Goal: Task Accomplishment & Management: Complete application form

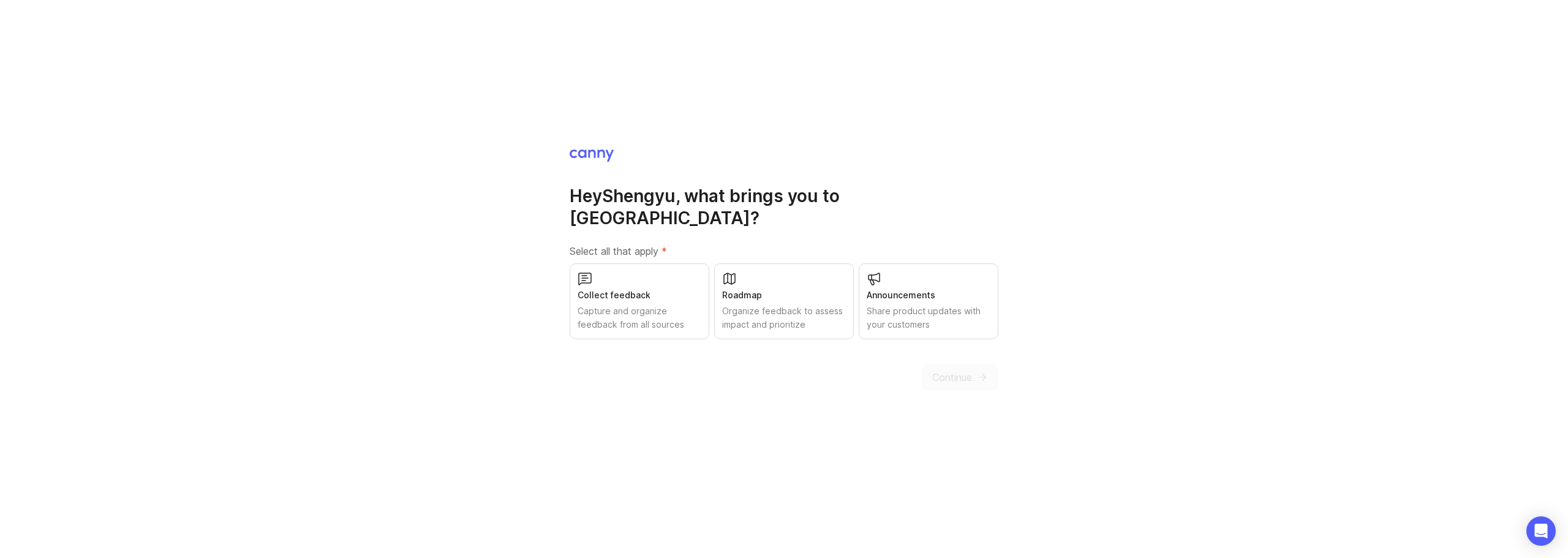
click at [587, 323] on div "Collect feedback Capture and organize feedback from all sources" at bounding box center [639, 301] width 139 height 76
click at [957, 370] on span "Continue" at bounding box center [952, 376] width 40 height 15
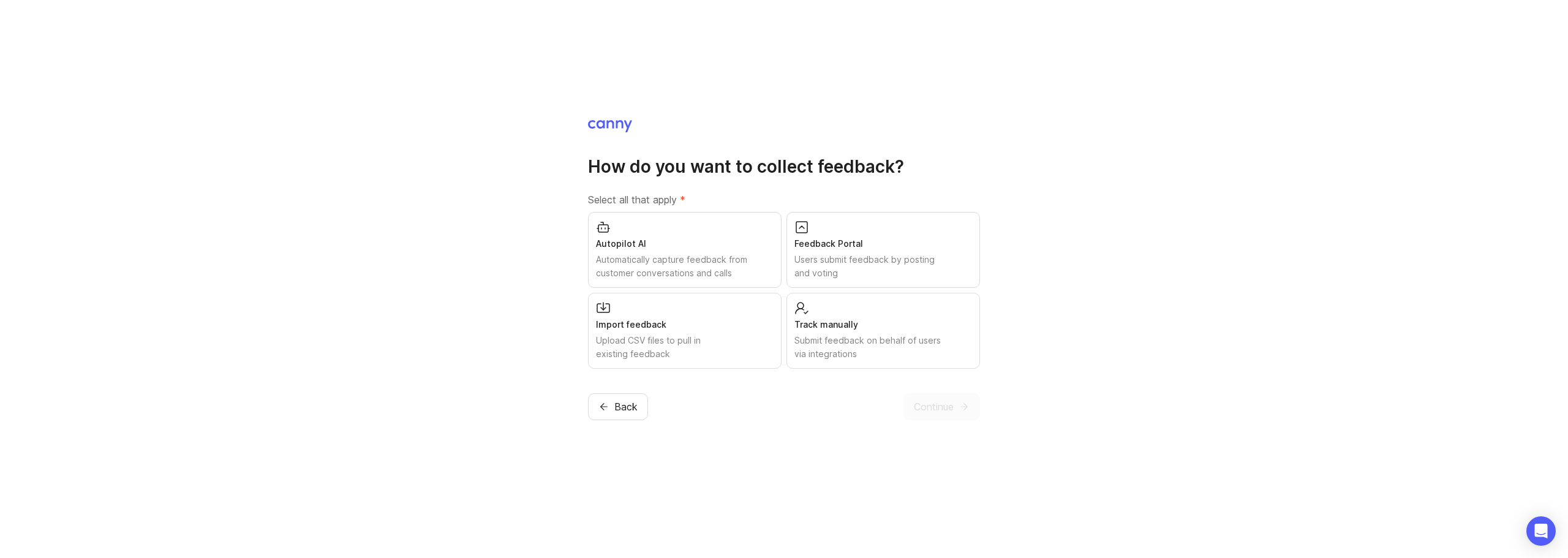
click at [950, 253] on div "Users submit feedback by posting and voting" at bounding box center [883, 266] width 178 height 27
click at [925, 339] on div "Submit feedback on behalf of users via integrations" at bounding box center [883, 347] width 178 height 27
drag, startPoint x: 754, startPoint y: 344, endPoint x: 753, endPoint y: 334, distance: 10.0
click at [754, 345] on div "Upload CSV files to pull in existing feedback" at bounding box center [685, 347] width 178 height 27
click at [927, 399] on span "Continue" at bounding box center [933, 406] width 40 height 15
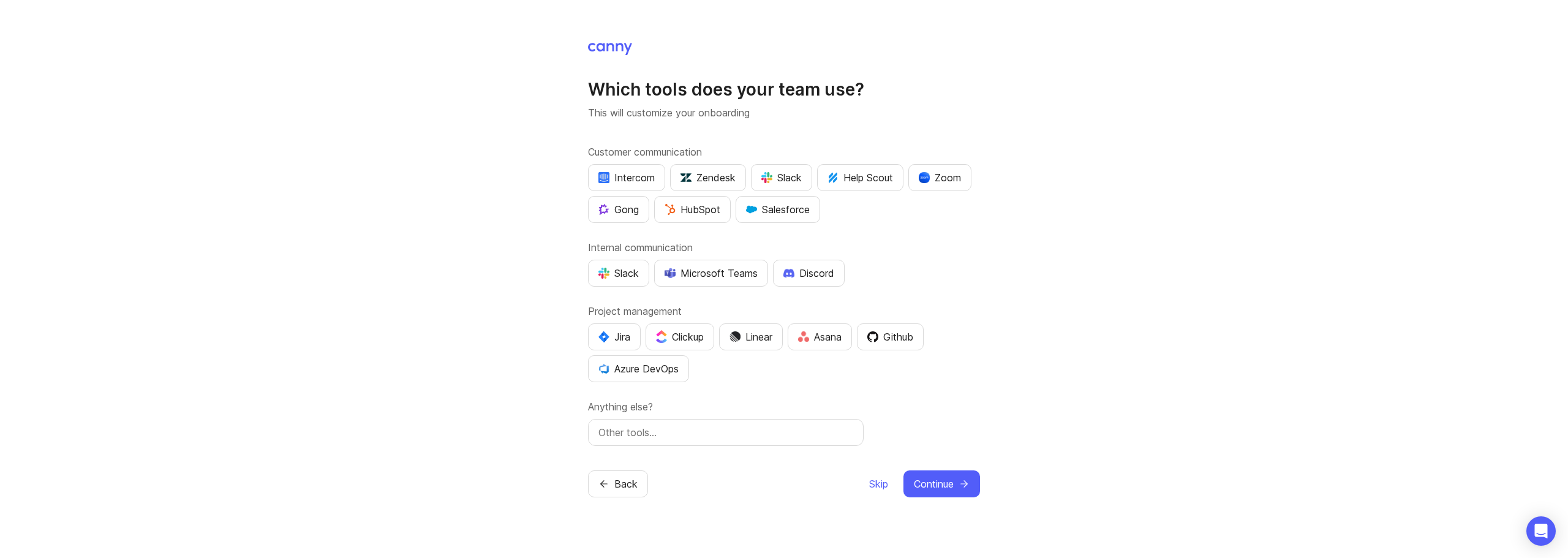
click at [927, 255] on div "Internal communication Slack Microsoft Teams Discord" at bounding box center [783, 264] width 392 height 47
click at [711, 274] on div "Microsoft Teams" at bounding box center [711, 272] width 93 height 15
click at [631, 340] on button "Jira" at bounding box center [614, 337] width 53 height 27
click at [960, 486] on icon "submit" at bounding box center [964, 483] width 11 height 11
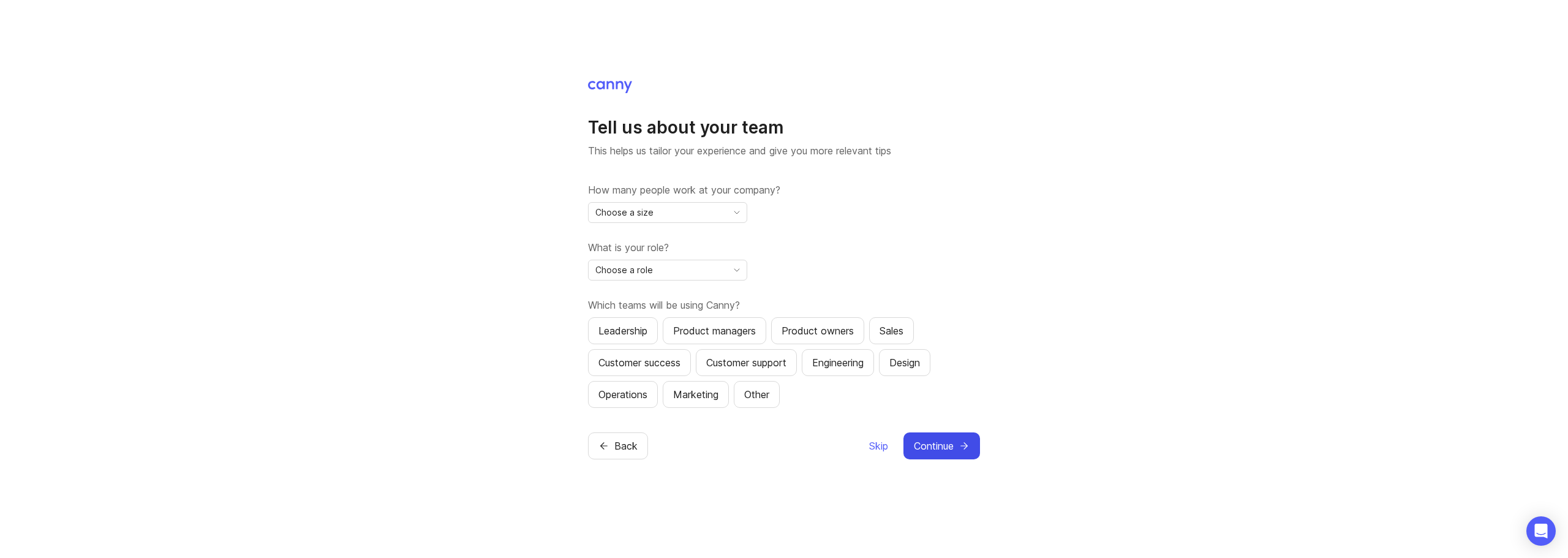
click at [677, 210] on div "Choose a size" at bounding box center [657, 212] width 138 height 20
click at [639, 355] on li "5,001+" at bounding box center [667, 357] width 158 height 20
click at [674, 267] on div "Choose a role" at bounding box center [657, 270] width 138 height 20
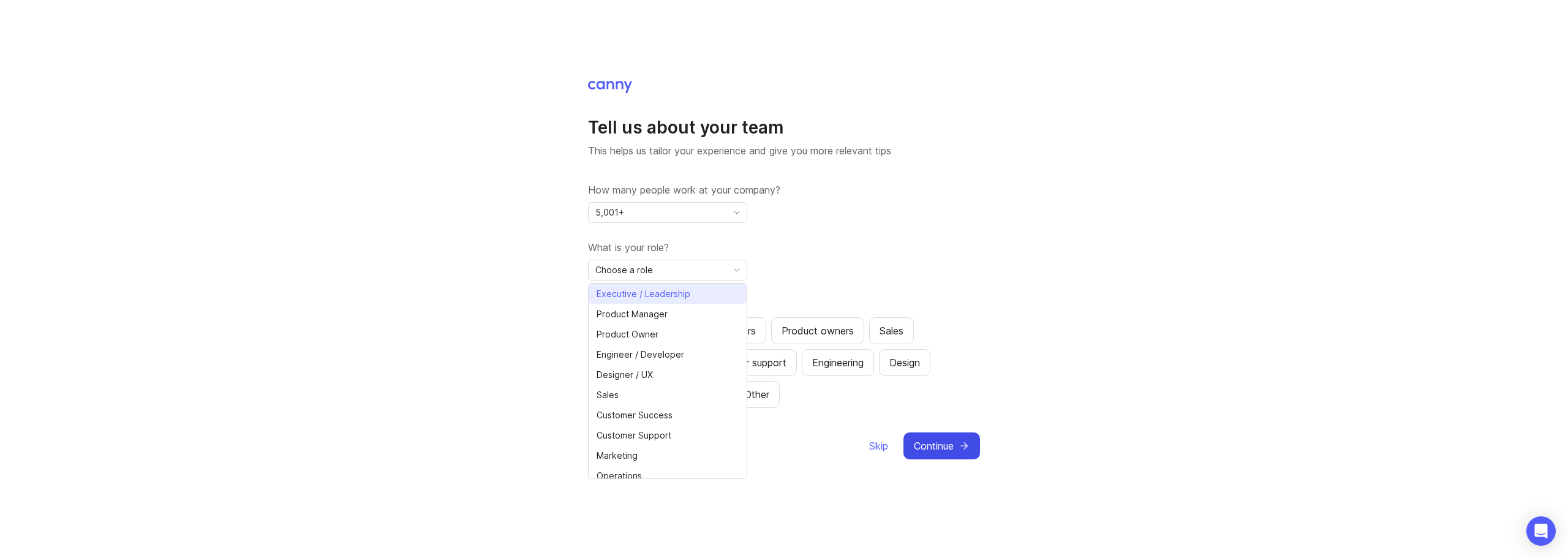
click at [682, 294] on span "Executive / Leadership" at bounding box center [643, 293] width 94 height 13
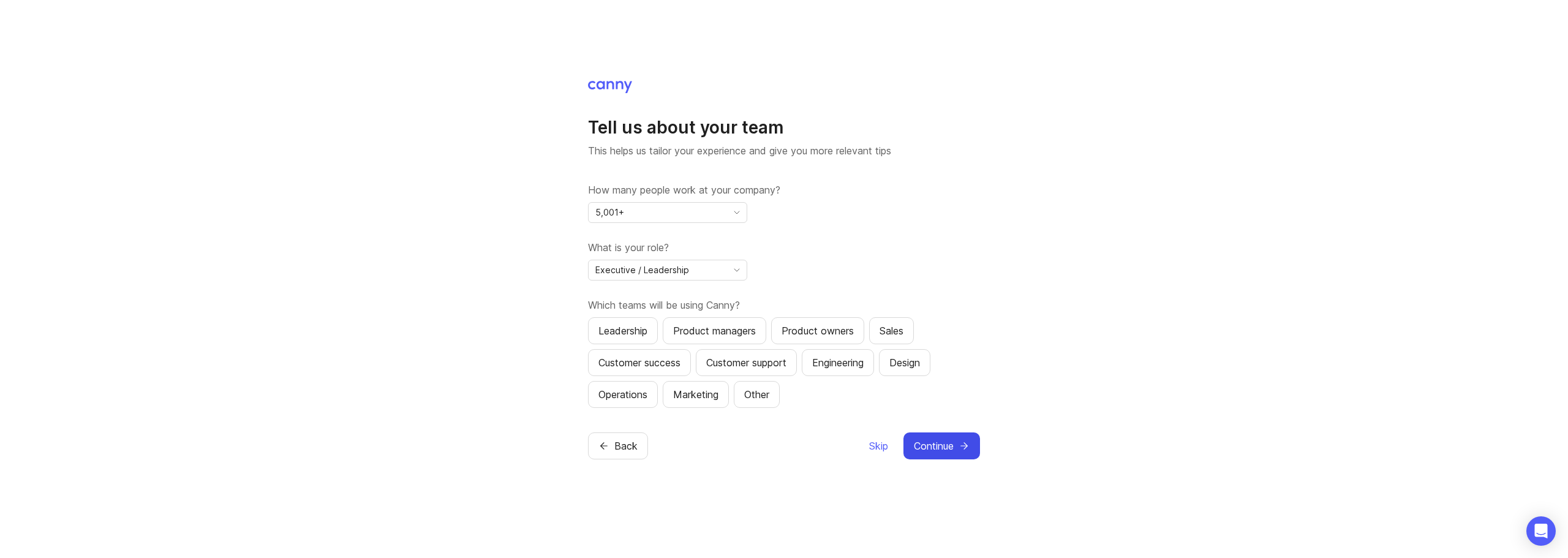
click at [472, 344] on div "Tell us about your team This helps us tailor your experience and give you more …" at bounding box center [784, 279] width 1568 height 558
click at [687, 332] on div "Product managers" at bounding box center [714, 330] width 83 height 15
click at [809, 335] on div "Product owners" at bounding box center [817, 330] width 73 height 15
click at [902, 334] on div "Sales" at bounding box center [891, 330] width 24 height 15
click at [643, 366] on div "Customer success" at bounding box center [640, 362] width 82 height 15
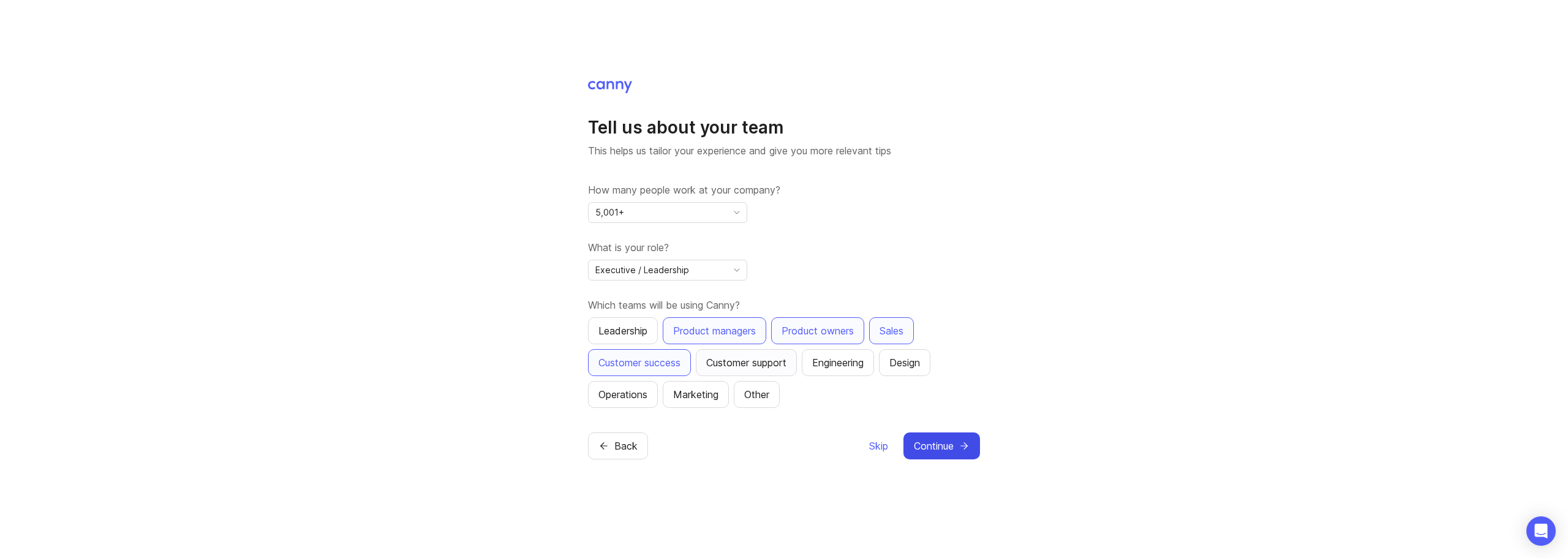
click at [766, 366] on div "Customer support" at bounding box center [746, 362] width 80 height 15
click at [850, 368] on div "Engineering" at bounding box center [838, 362] width 52 height 15
click at [902, 364] on div "Design" at bounding box center [904, 362] width 31 height 15
click at [641, 393] on div "Operations" at bounding box center [623, 394] width 49 height 15
click at [935, 440] on span "Continue" at bounding box center [933, 445] width 40 height 15
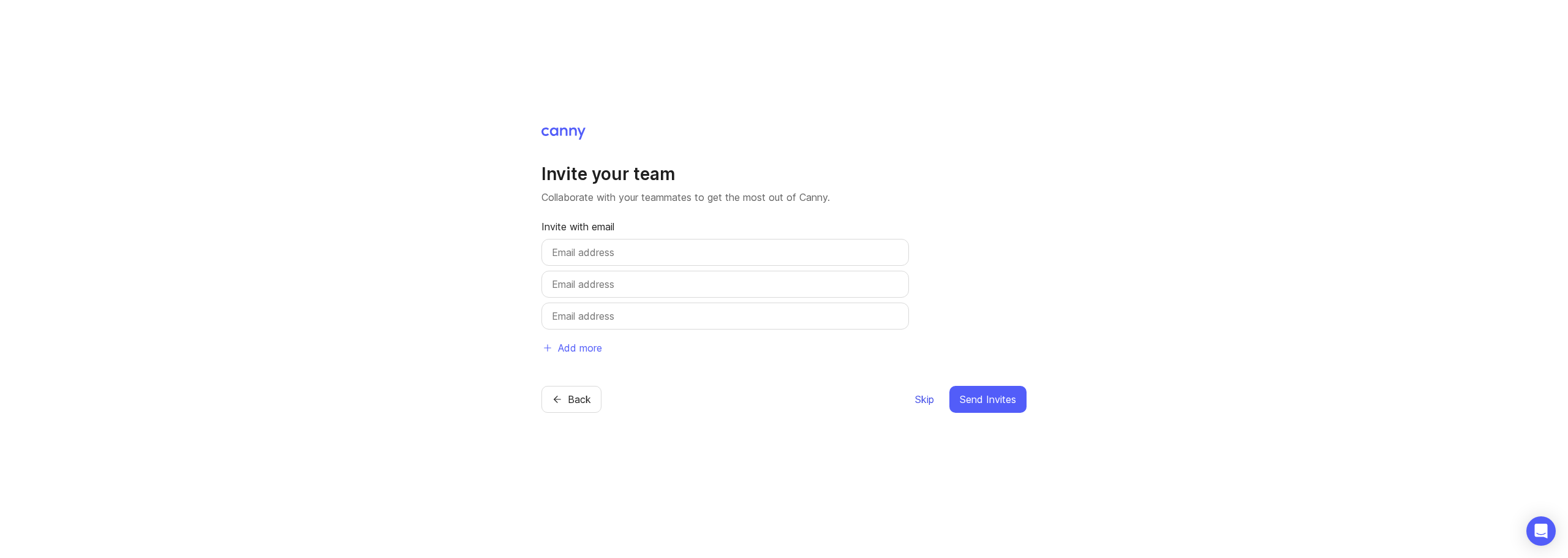
click at [925, 401] on span "Skip" at bounding box center [925, 398] width 19 height 15
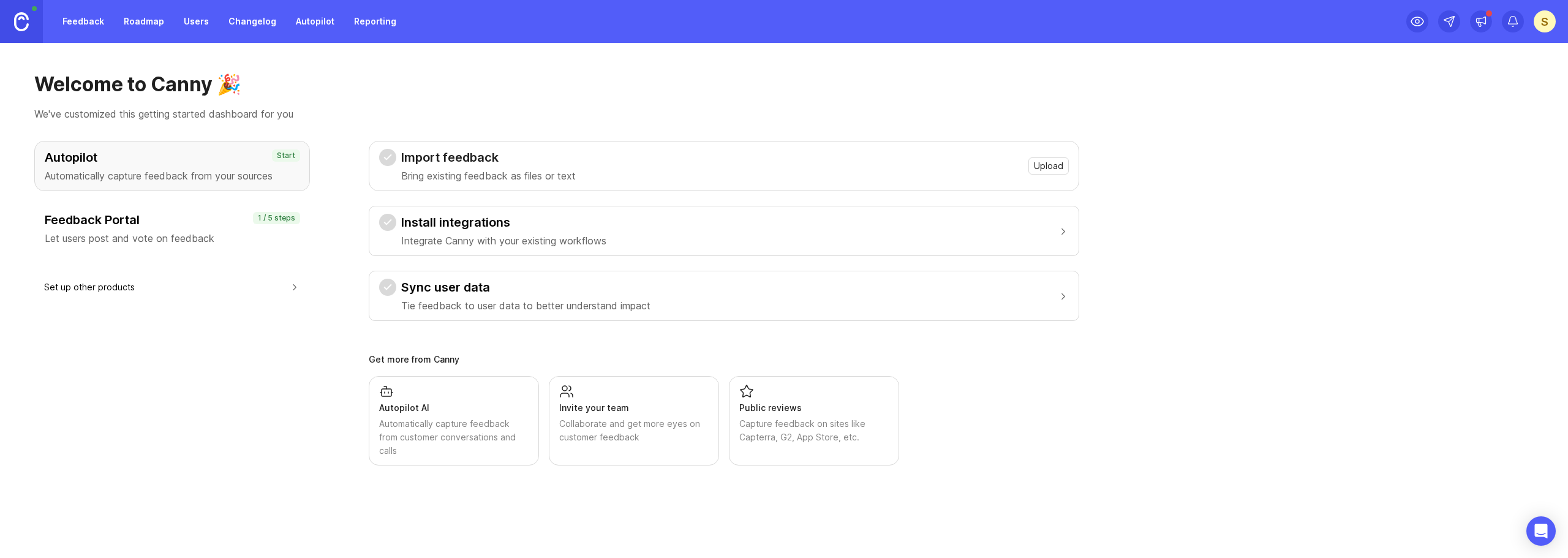
click at [550, 102] on div "Welcome to Canny 🎉 We've customized this getting started dashboard for you" at bounding box center [783, 97] width 1499 height 49
click at [138, 24] on link "Roadmap" at bounding box center [143, 21] width 55 height 22
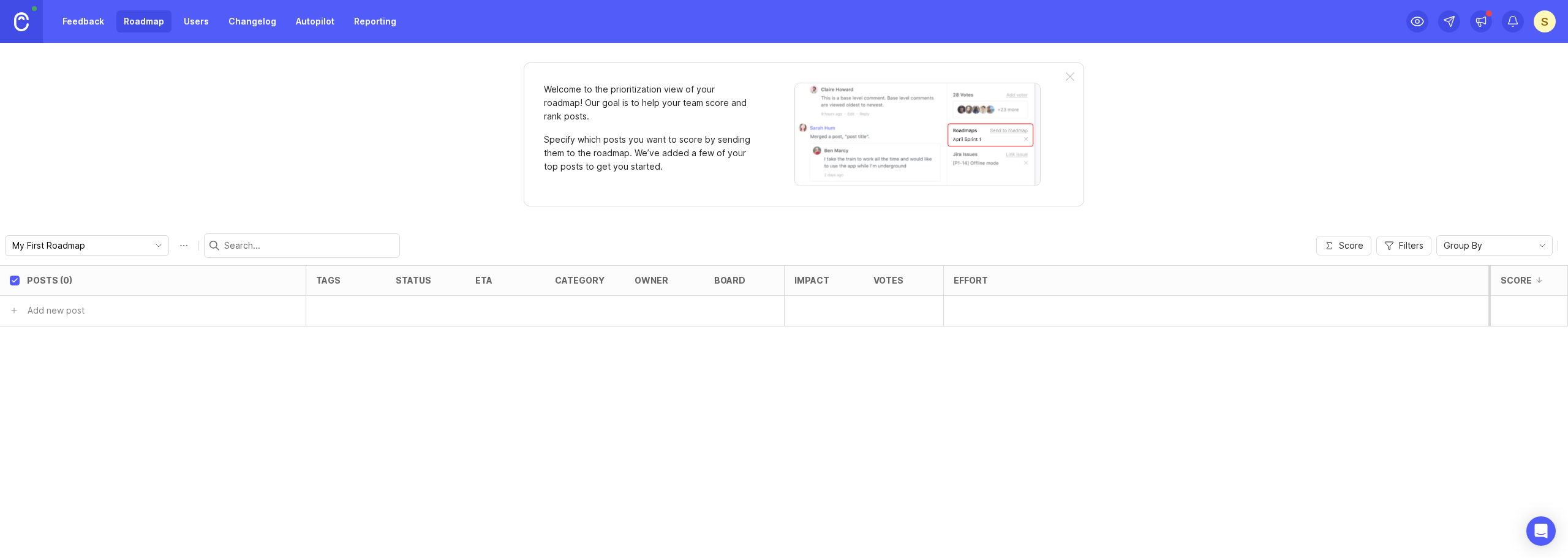
click at [104, 25] on link "Feedback" at bounding box center [83, 21] width 56 height 22
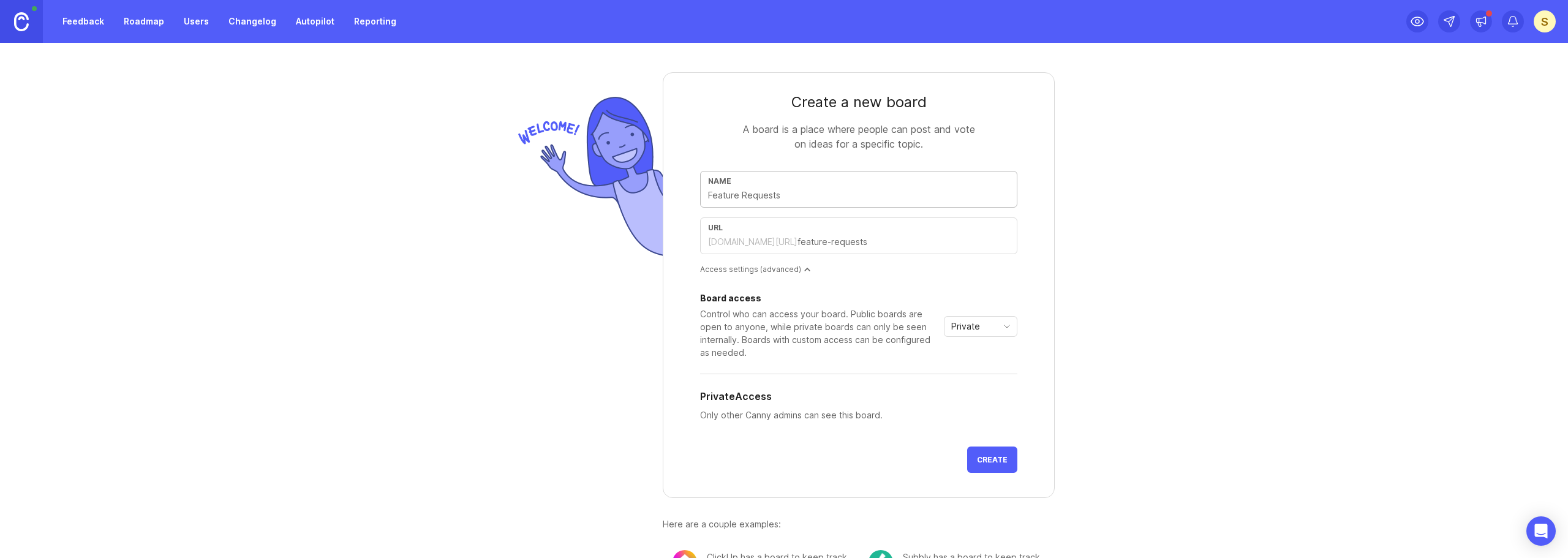
click at [790, 195] on input "text" at bounding box center [858, 195] width 301 height 13
type input "A"
type input "a"
type input "As"
type input "as"
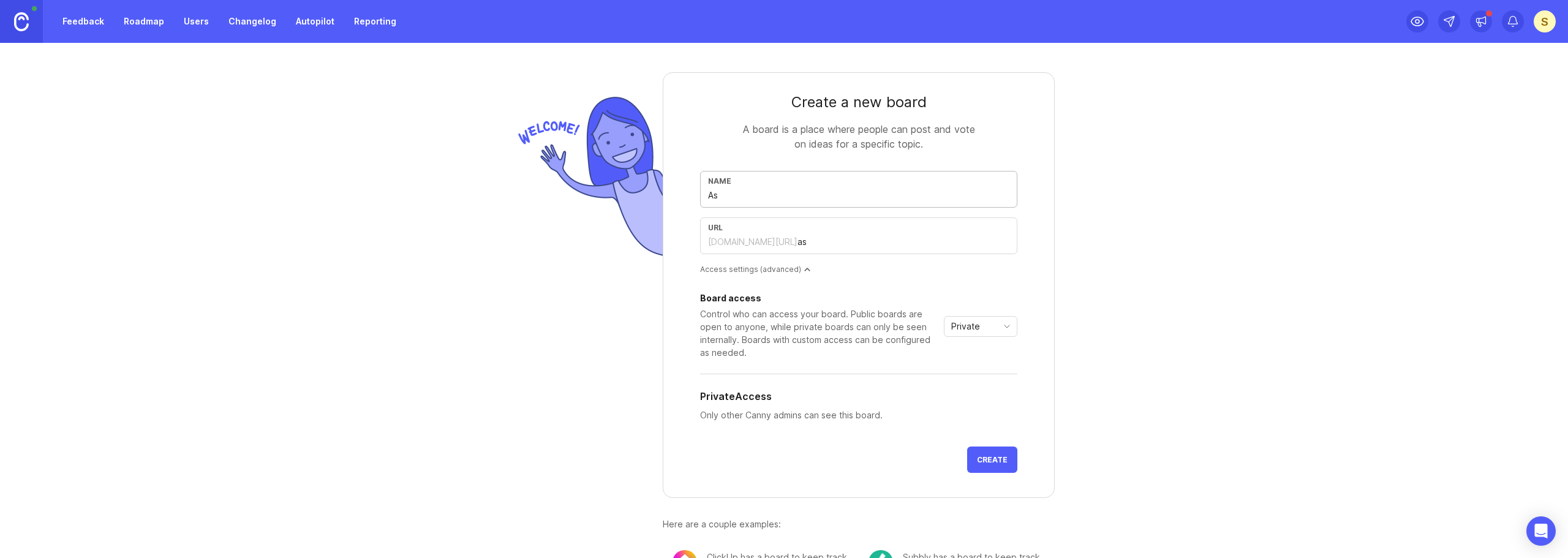
type input "Ask"
type input "ask"
type input "AskG"
type input "askg"
type input "AskGa"
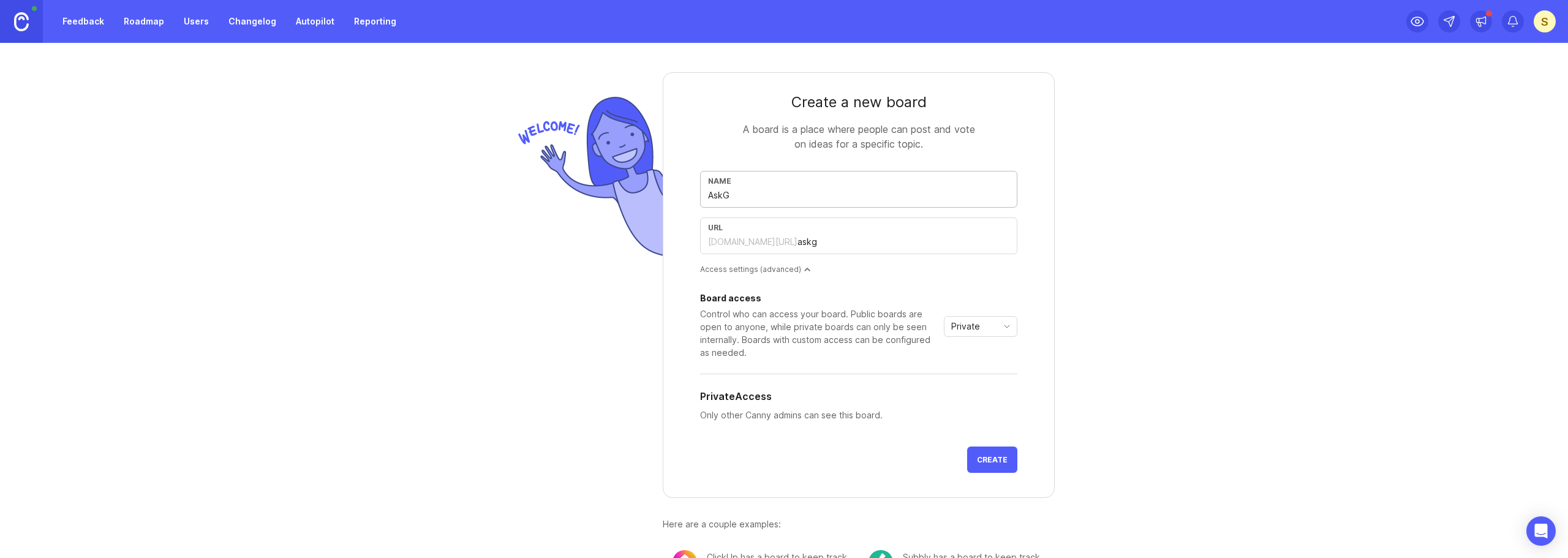
type input "askga"
type input "AskGar"
type input "askgar"
type input "AskGart"
type input "askgart"
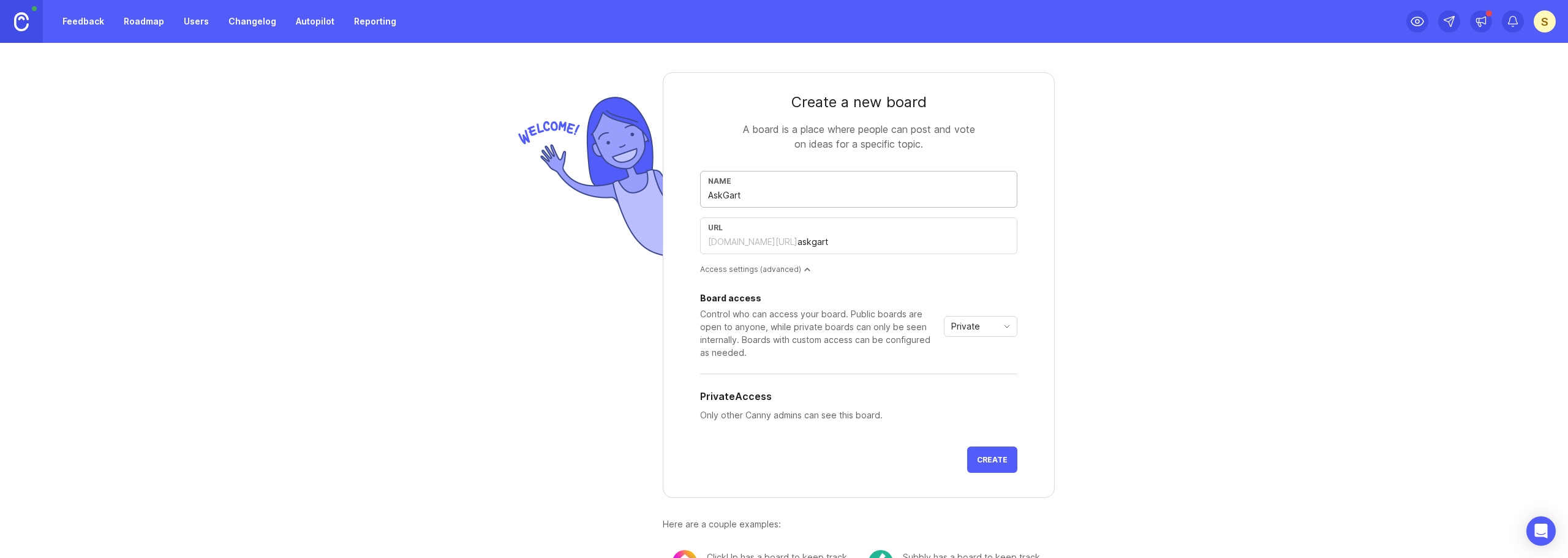
type input "AskGartn"
type input "askgartn"
type input "AskGartne"
type input "askgartne"
type input "AskGartner"
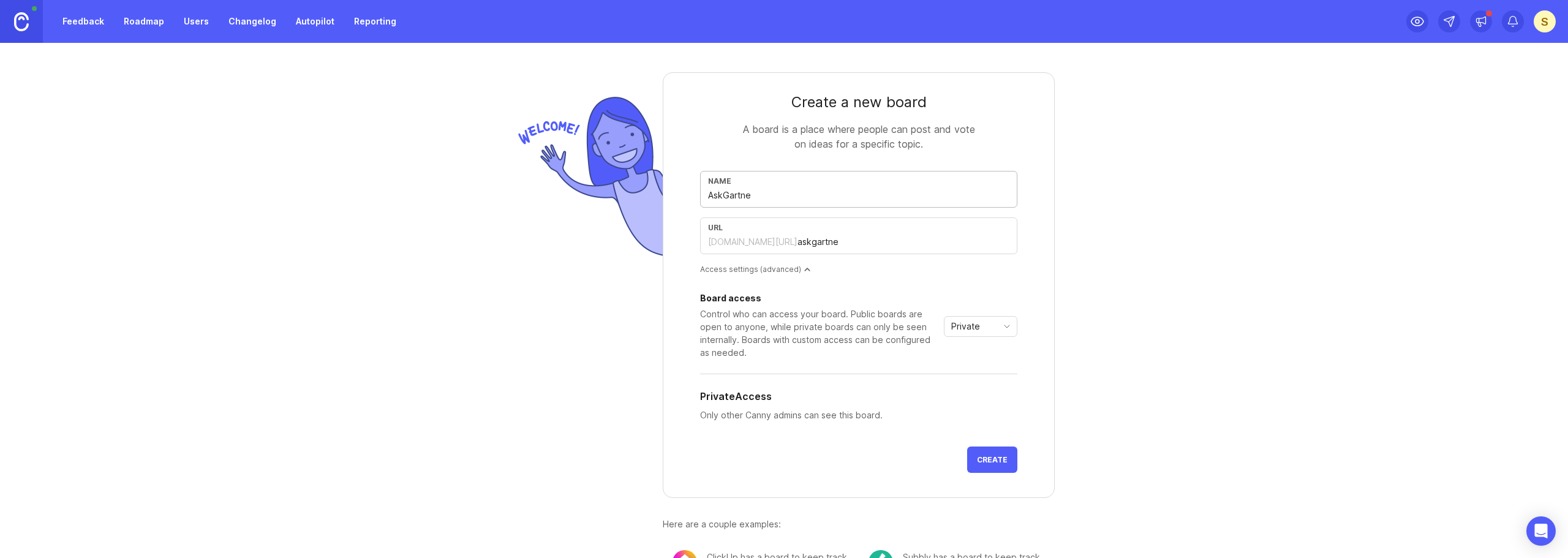
type input "askgartner"
type input "AskGartner I"
type input "askgartner-i"
type input "AskGartner In"
type input "askgartner-in"
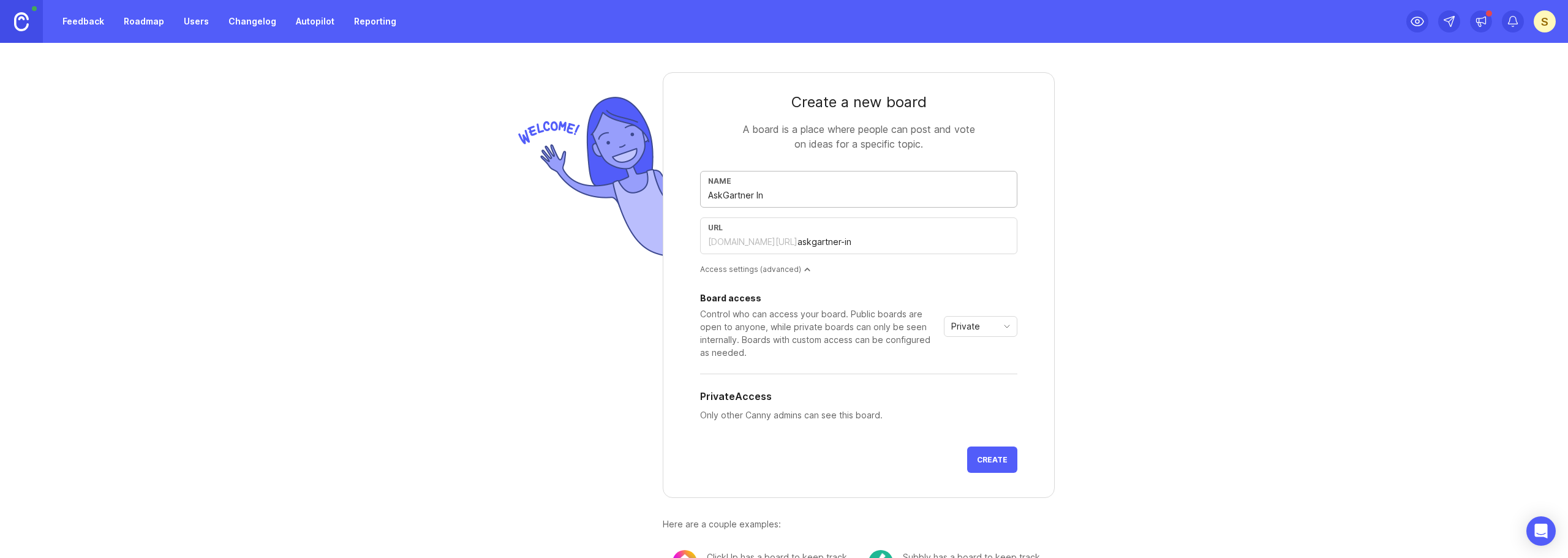
type input "AskGartner I"
type input "askgartner-i"
type input "AskGartner"
type input "askgartner"
type input "AskGartner F"
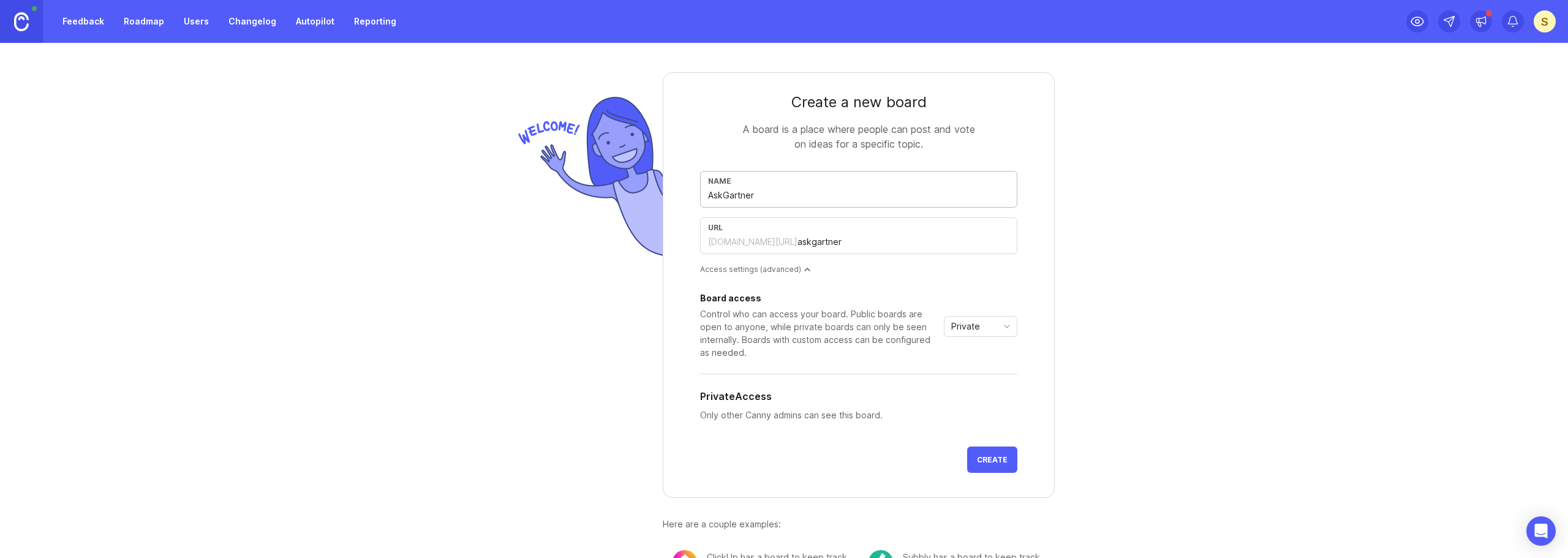
type input "askgartner-f"
type input "AskGartner Fe"
type input "askgartner-fe"
type input "AskGartner Fee"
type input "askgartner-fee"
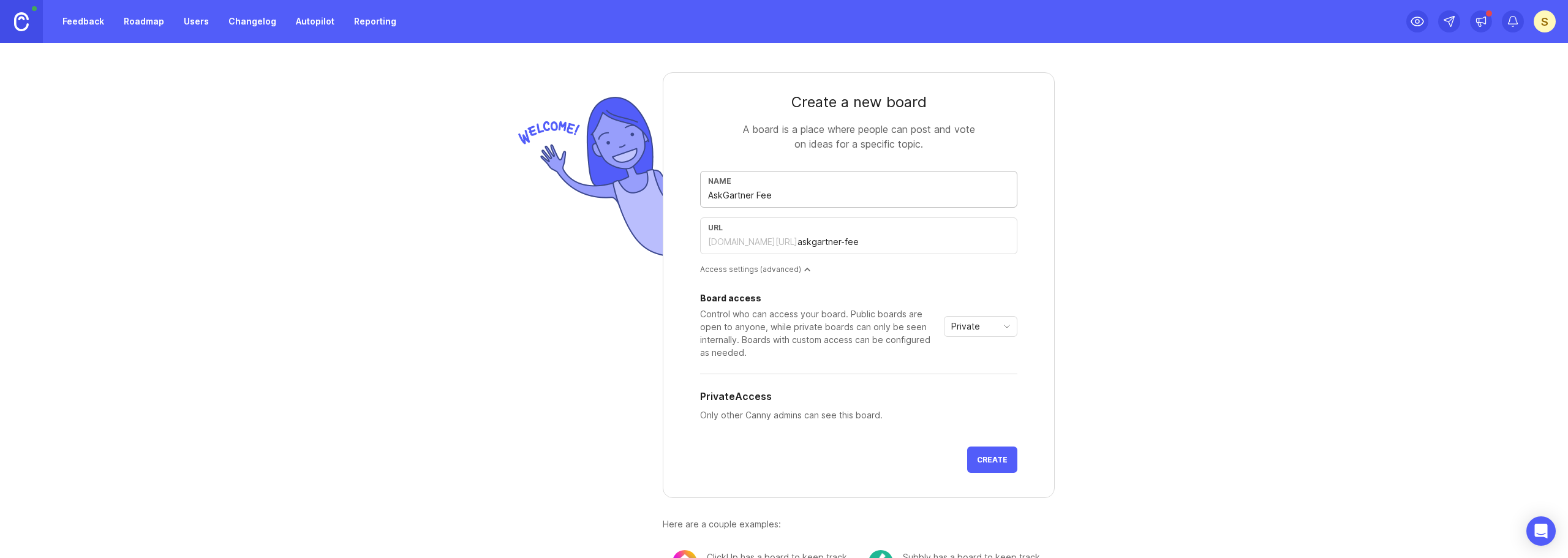
type input "AskGartner Feed"
type input "askgartner-feed"
type input "AskGartner Feedb"
type input "askgartner-feedb"
type input "AskGartner Feedba"
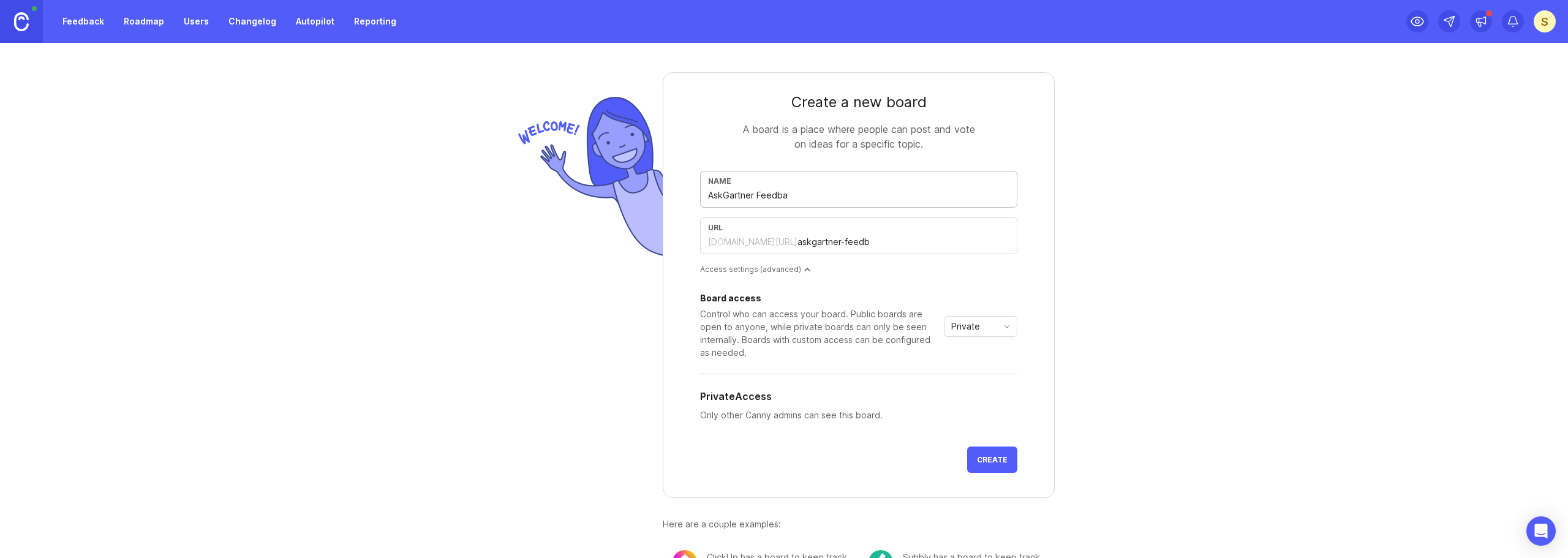
type input "askgartner-feedba"
type input "AskGartner Feedbac"
type input "askgartner-feedbac"
type input "AskGartner Feedback"
type input "askgartner-feedback"
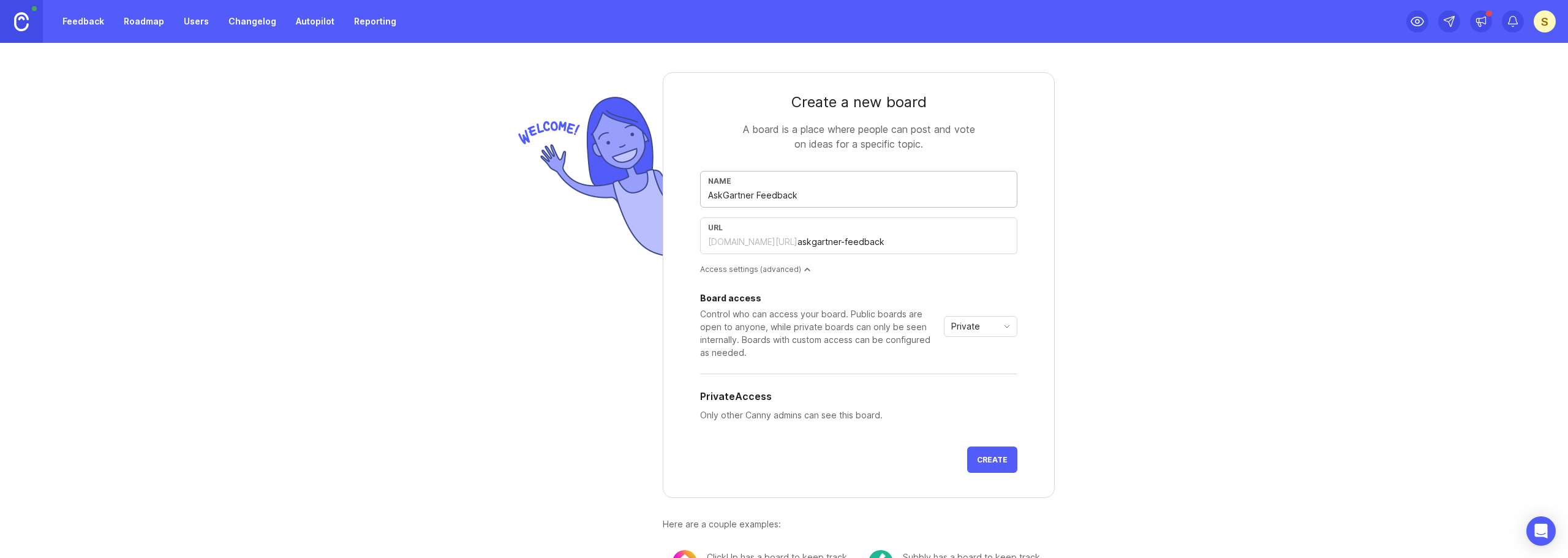
type input "AskGartner Feedback a"
type input "askgartner-feedback-a"
type input "AskGartner Feedback an"
type input "askgartner-feedback-an"
type input "AskGartner Feedback and"
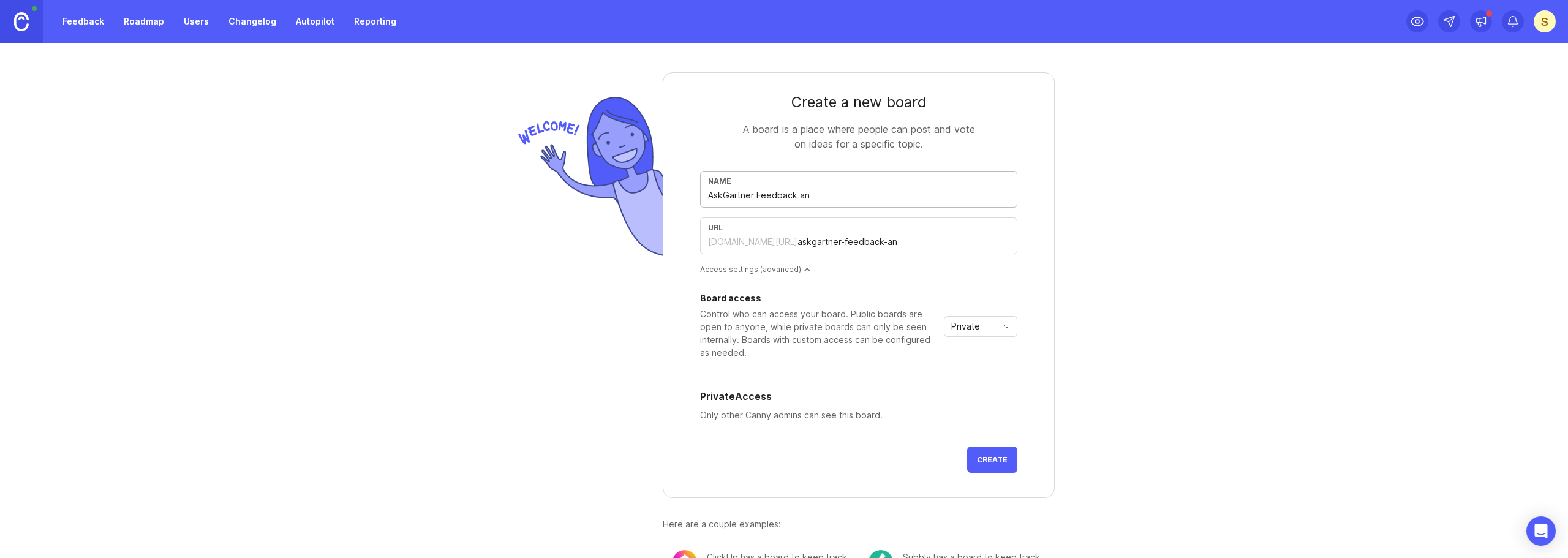
type input "askgartner-feedback-and"
type input "AskGartner Feedback and s"
type input "askgartner-feedback-and-s"
type input "AskGartner Feedback and su"
type input "askgartner-feedback-and-su"
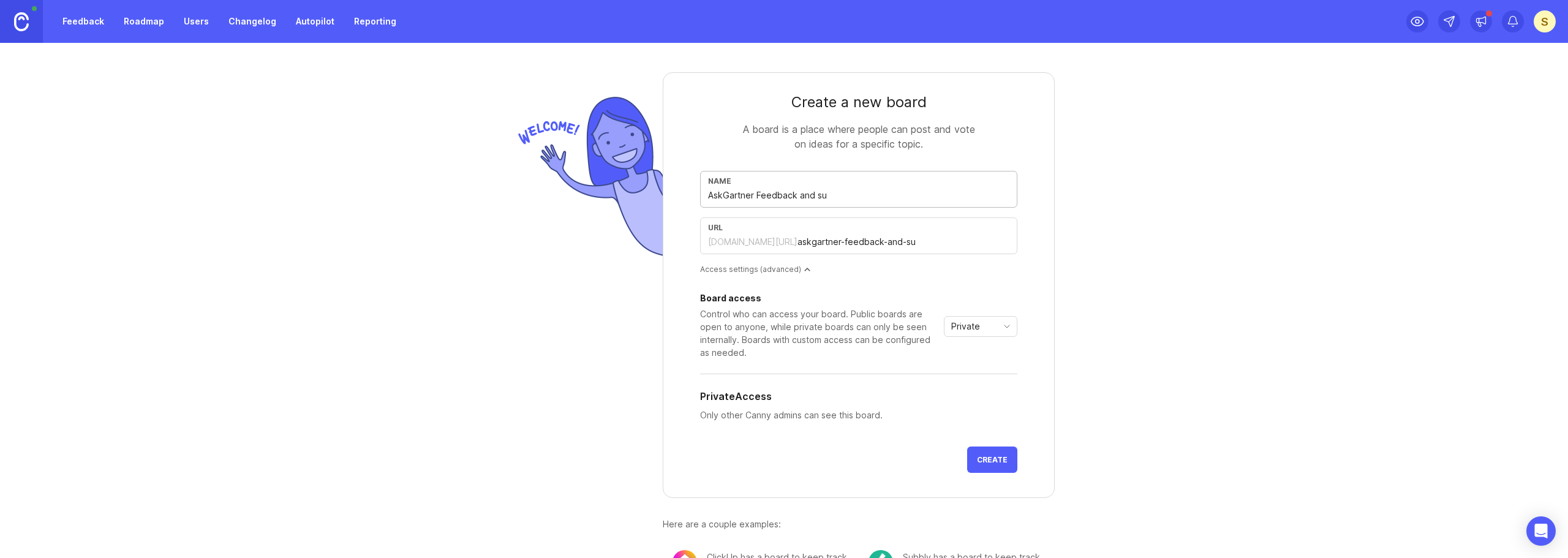
type input "AskGartner Feedback and sug"
type input "askgartner-feedback-and-sug"
type input "AskGartner Feedback and [PERSON_NAME]"
type input "askgartner-feedback-and-[PERSON_NAME]"
type input "AskGartner Feedback and sugge"
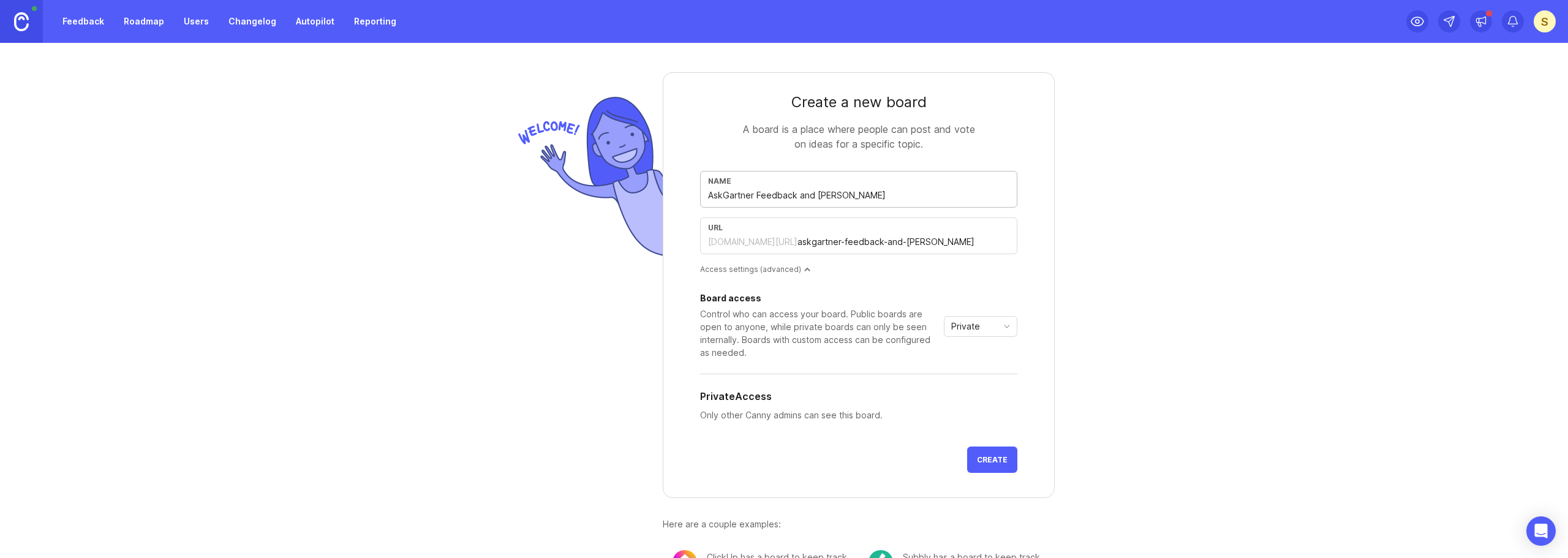
type input "askgartner-feedback-and-sugge"
type input "AskGartner Feedback and sugges"
type input "askgartner-feedback-and-sugges"
type input "AskGartner Feedback and suggest"
type input "askgartner-feedback-and-suggest"
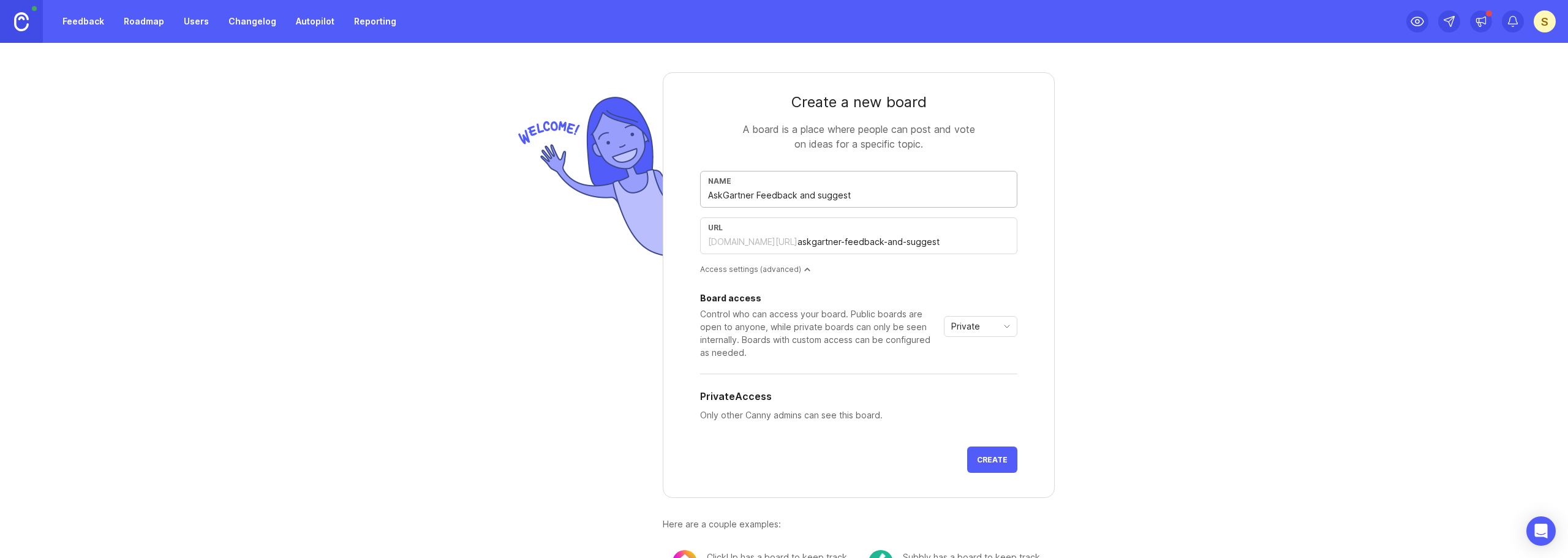
type input "AskGartner Feedback and suggesti"
type input "askgartner-feedback-and-suggesti"
type input "AskGartner Feedback and suggestio"
type input "askgartner-feedback-and-suggestio"
type input "AskGartner Feedback and suggestion"
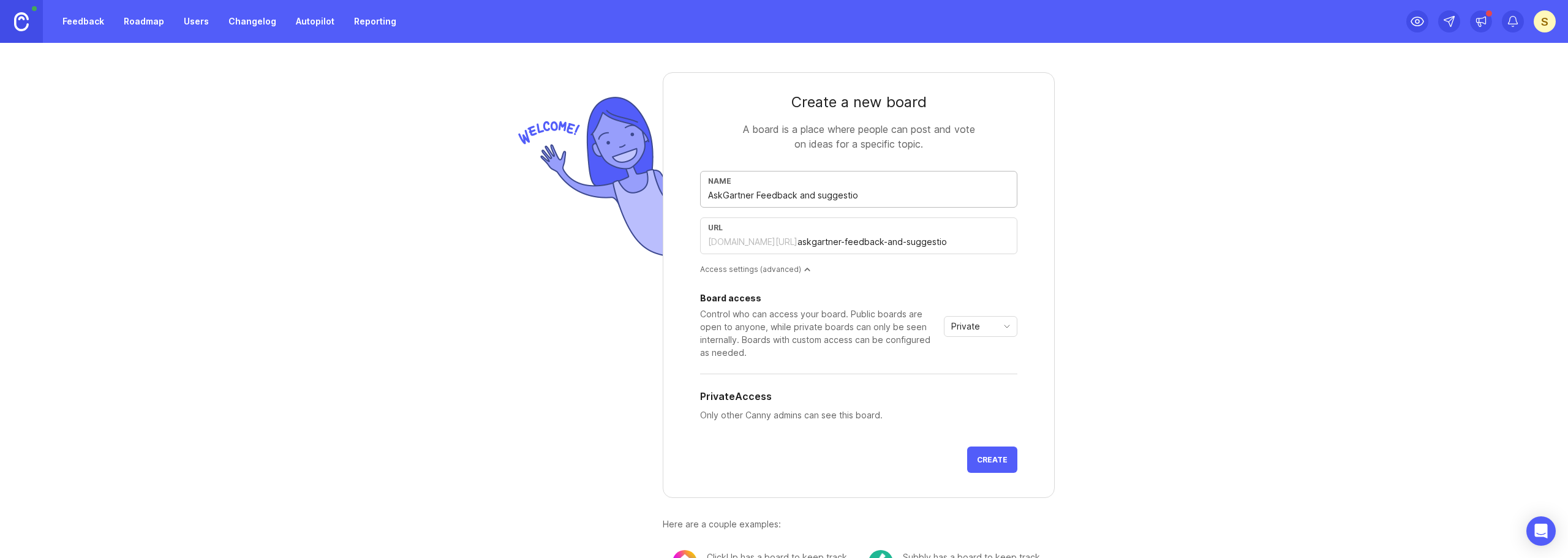
type input "askgartner-feedback-and-suggestion"
type input "AskGartner Feedback and suggestions"
type input "askgartner-feedback-and-suggestions"
type input "AskGartner Feedback and suggestions"
click at [955, 332] on span "Private" at bounding box center [966, 326] width 29 height 13
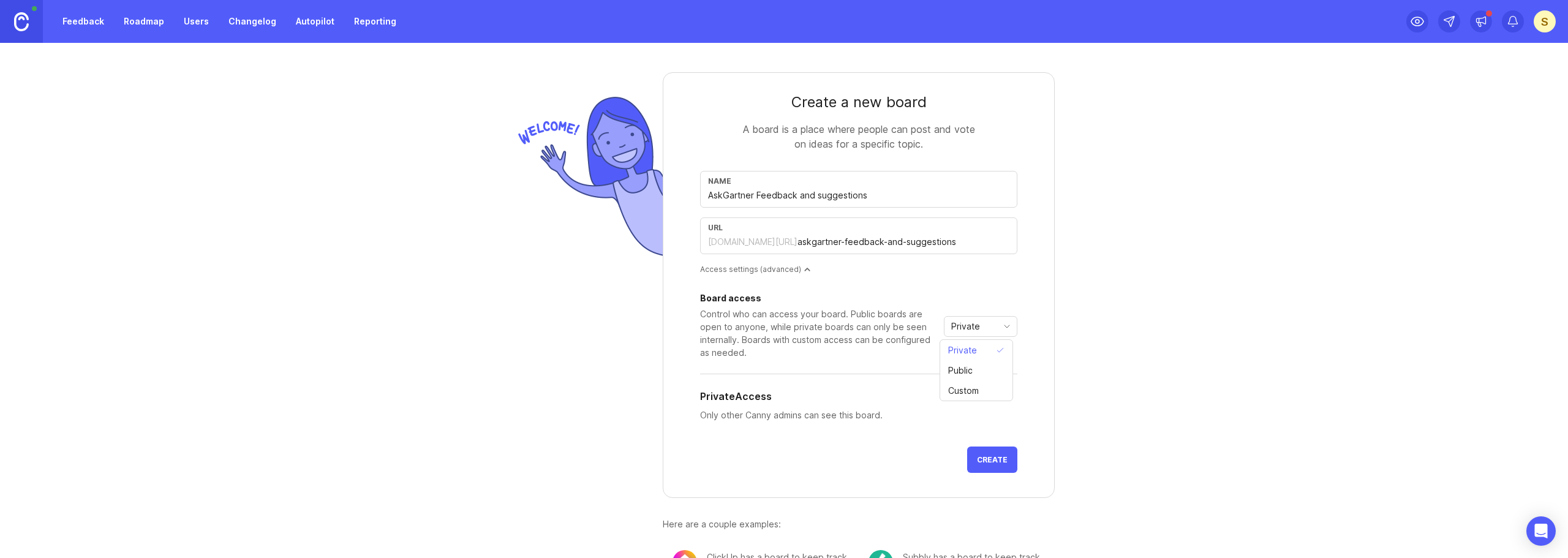
click at [1022, 289] on form "Create a new board A board is a place where people can post and vote on ideas f…" at bounding box center [858, 285] width 392 height 426
click at [983, 459] on span "Create" at bounding box center [992, 459] width 31 height 9
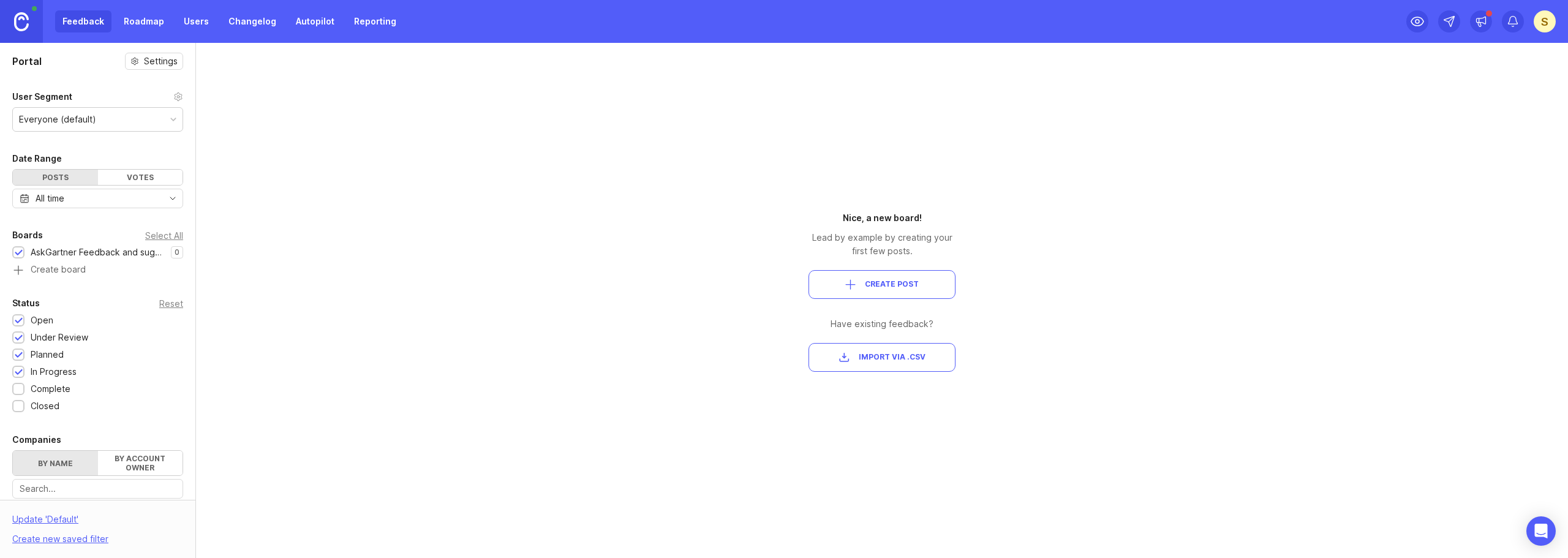
click at [542, 259] on div "Portal Settings User Segment Everyone (default) Date Range Posts Votes All time…" at bounding box center [784, 300] width 1568 height 515
drag, startPoint x: 1354, startPoint y: 196, endPoint x: 1344, endPoint y: 206, distance: 14.1
click at [1354, 199] on div "Portal Settings User Segment Everyone (default) Date Range Posts Votes All time…" at bounding box center [784, 300] width 1568 height 515
click at [197, 20] on link "Users" at bounding box center [196, 21] width 40 height 22
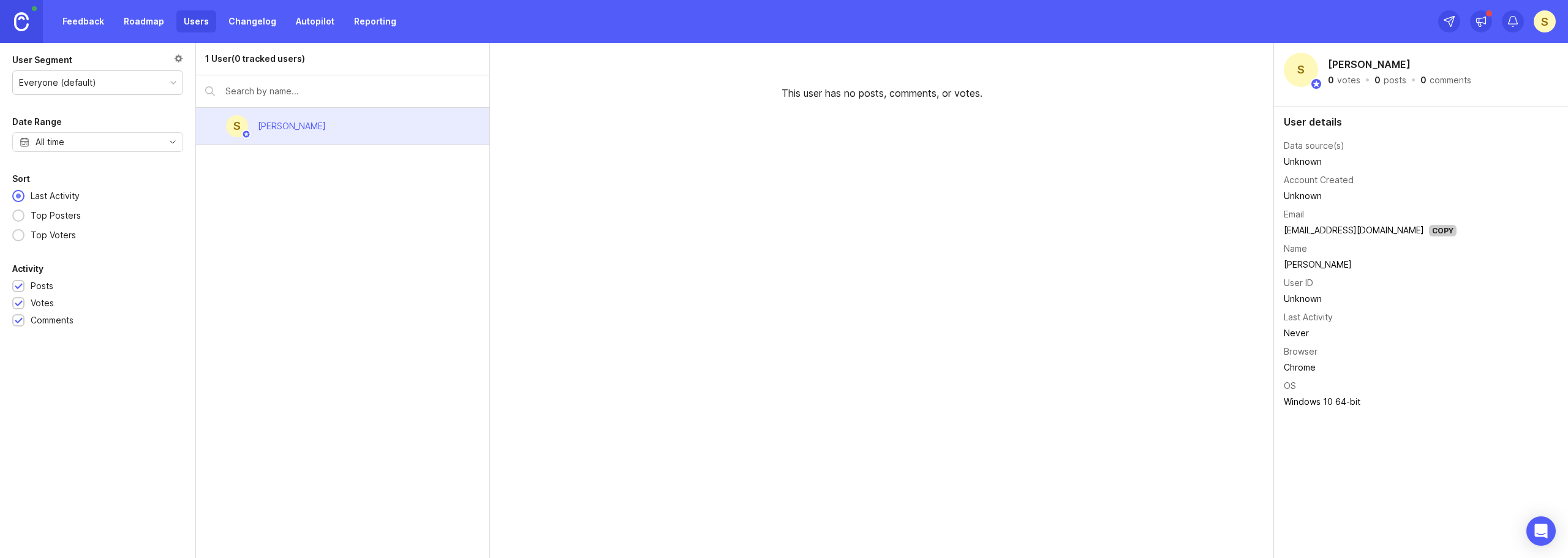
click at [150, 21] on link "Roadmap" at bounding box center [143, 21] width 55 height 22
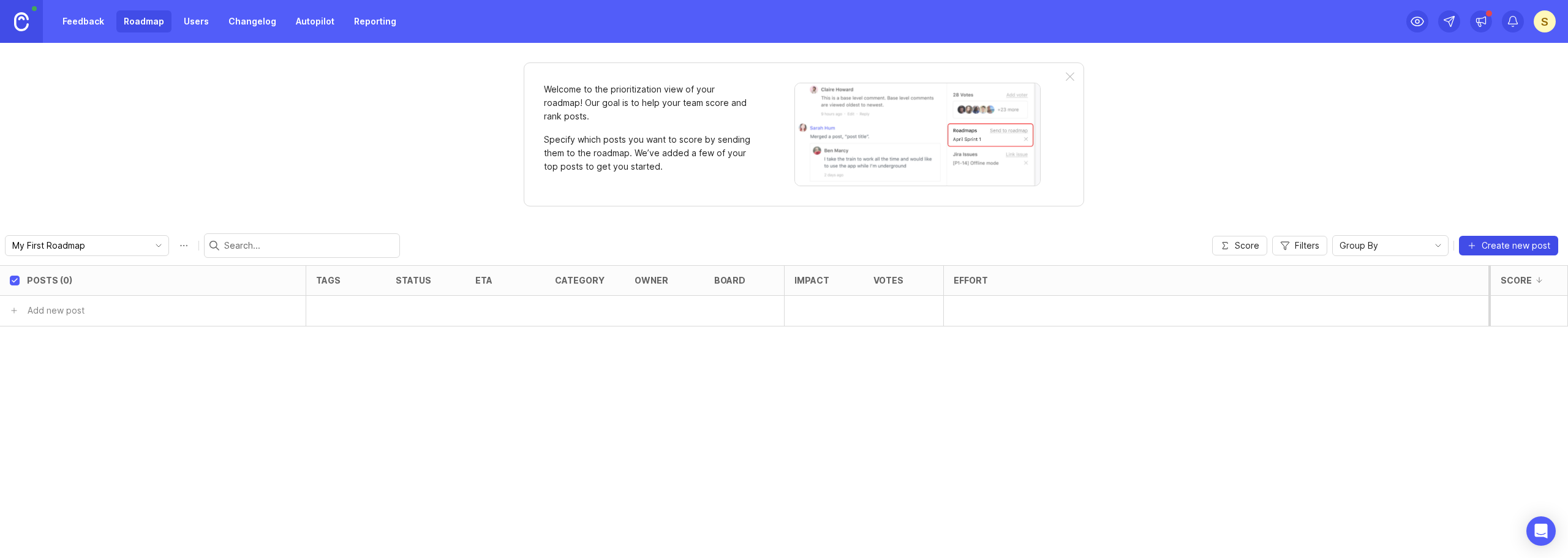
click at [1531, 243] on span "Create new post" at bounding box center [1516, 245] width 69 height 12
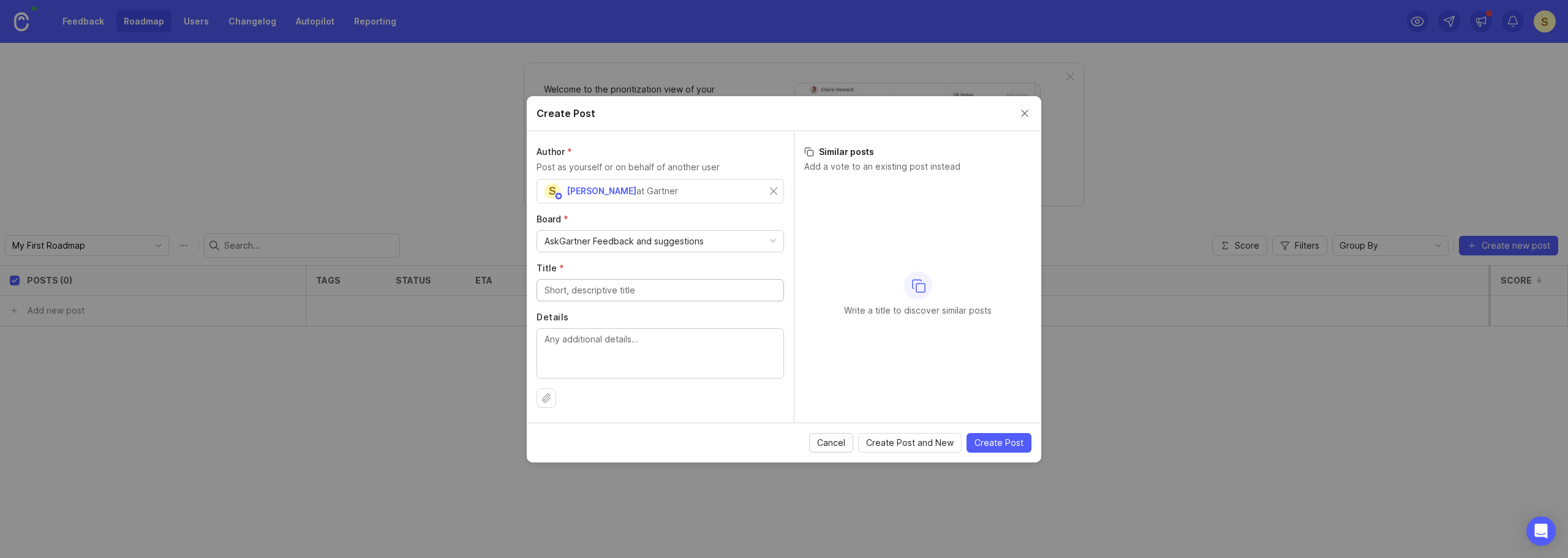
click at [824, 445] on span "Cancel" at bounding box center [831, 442] width 28 height 12
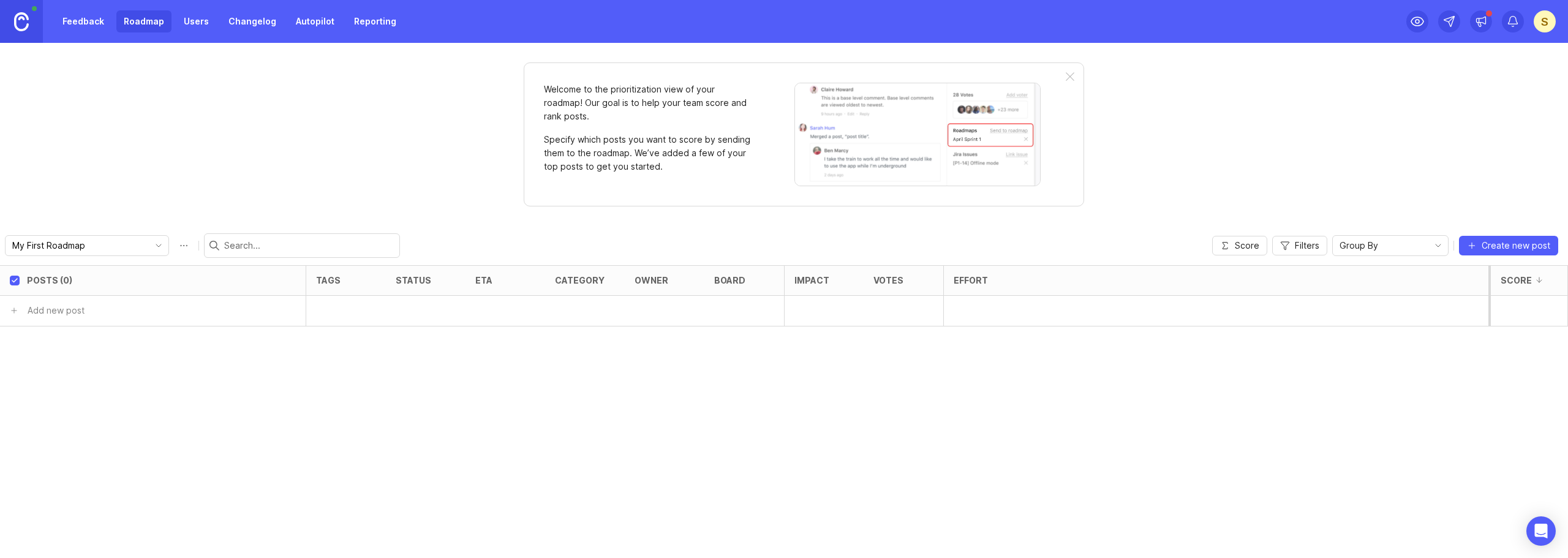
click at [95, 28] on link "Feedback" at bounding box center [83, 21] width 56 height 22
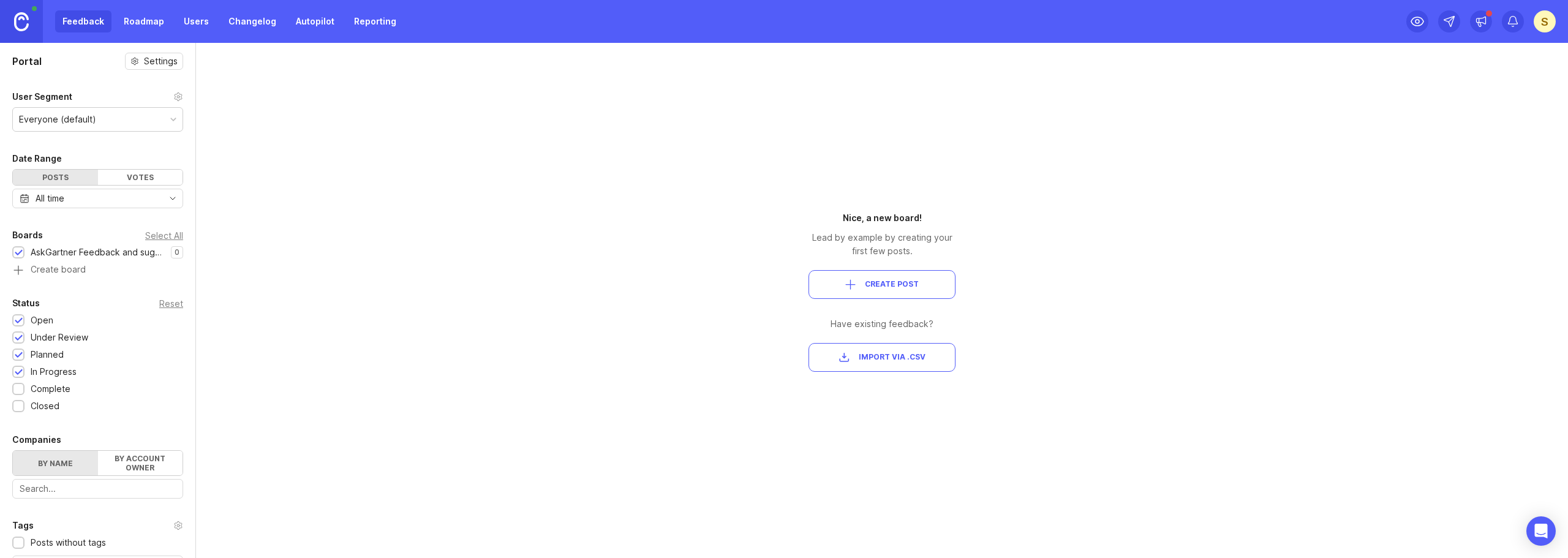
click at [577, 228] on div "Portal Settings User Segment Everyone (default) Date Range Posts Votes All time…" at bounding box center [784, 300] width 1568 height 515
click at [133, 115] on div "Everyone (default)" at bounding box center [97, 119] width 170 height 23
click at [385, 161] on div "Portal Settings User Segment Everyone (default) Date Range Posts Votes All time…" at bounding box center [784, 300] width 1568 height 515
click at [674, 232] on div "Portal Settings User Segment Everyone (default) Date Range Posts Votes All time…" at bounding box center [784, 300] width 1568 height 515
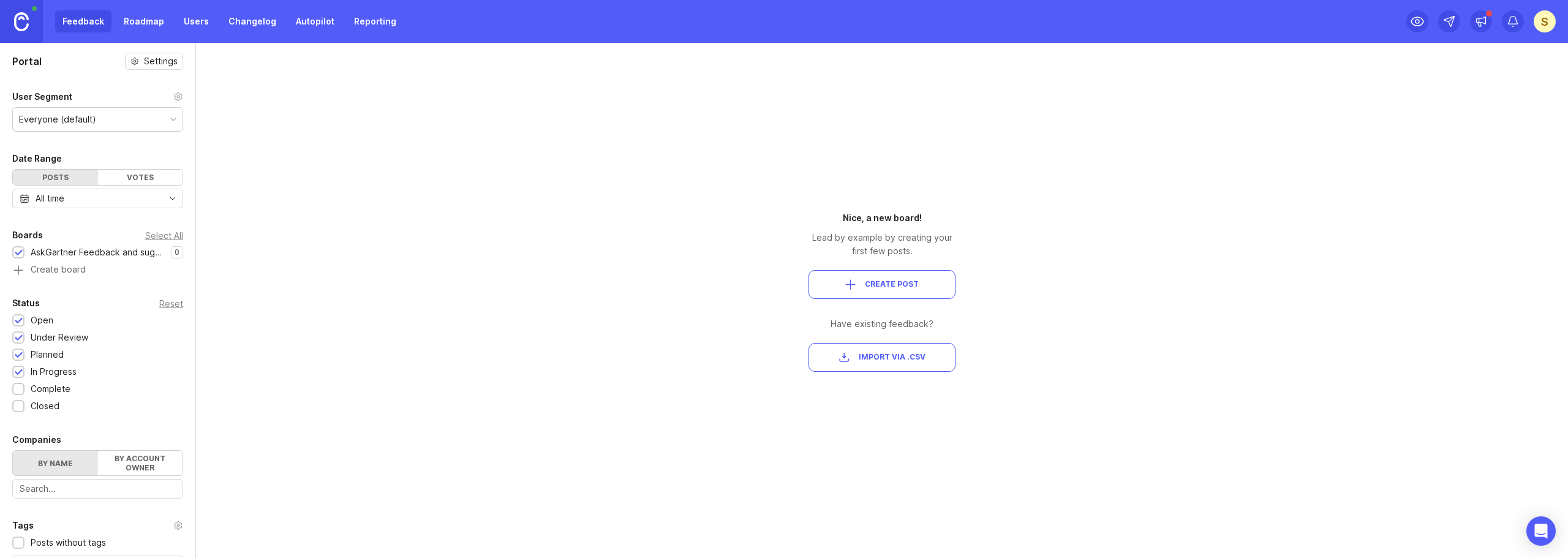
click at [1151, 172] on div "Portal Settings User Segment Everyone (default) Date Range Posts Votes All time…" at bounding box center [784, 300] width 1568 height 515
click at [843, 136] on div "Nice, a new board! Lead by example by creating your first few posts. Create Pos…" at bounding box center [882, 300] width 221 height 515
click at [703, 138] on div "Portal Settings User Segment Everyone (default) Date Range Posts Votes All time…" at bounding box center [784, 300] width 1568 height 515
